Goal: Find specific page/section: Find specific page/section

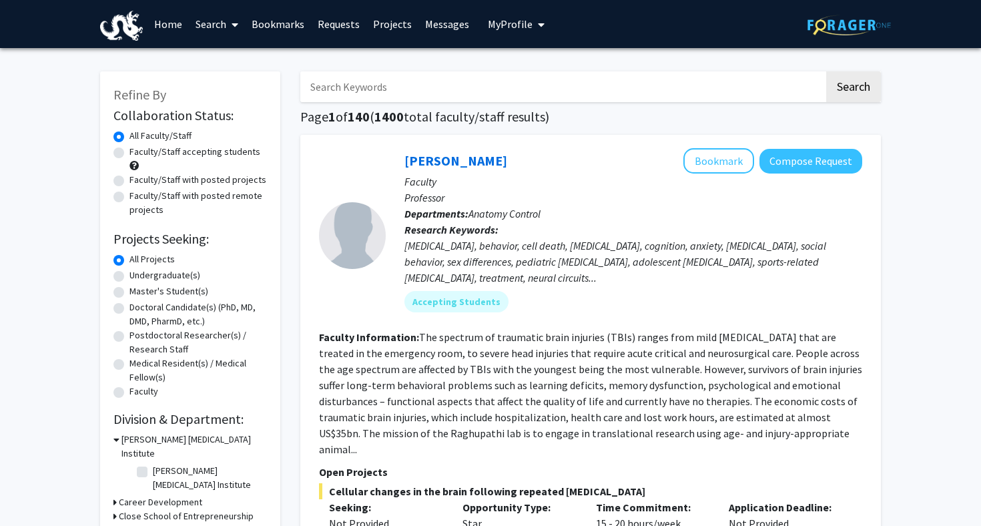
click at [478, 87] on input "Search Keywords" at bounding box center [562, 86] width 524 height 31
type input "[PERSON_NAME]"
click at [826, 71] on button "Search" at bounding box center [853, 86] width 55 height 31
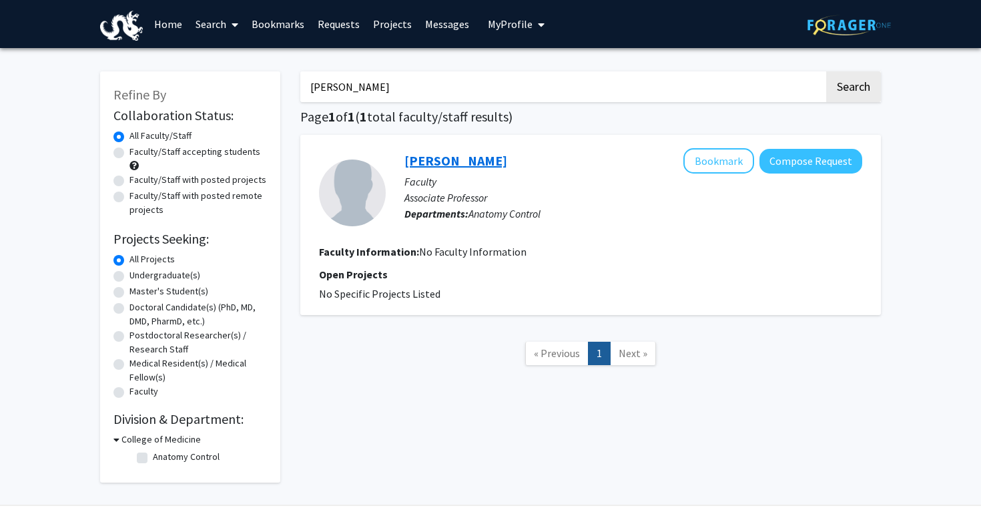
click at [414, 164] on link "[PERSON_NAME]" at bounding box center [455, 160] width 103 height 17
